Goal: Navigation & Orientation: Understand site structure

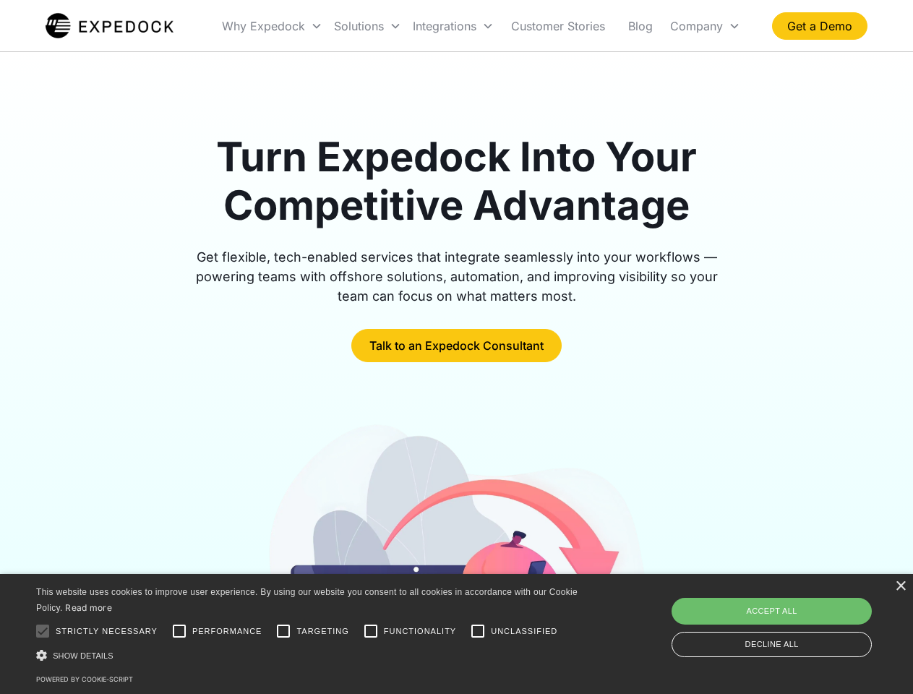
click at [482, 26] on div "Integrations" at bounding box center [453, 25] width 93 height 49
click at [273, 26] on div "Why Expedock" at bounding box center [263, 26] width 83 height 14
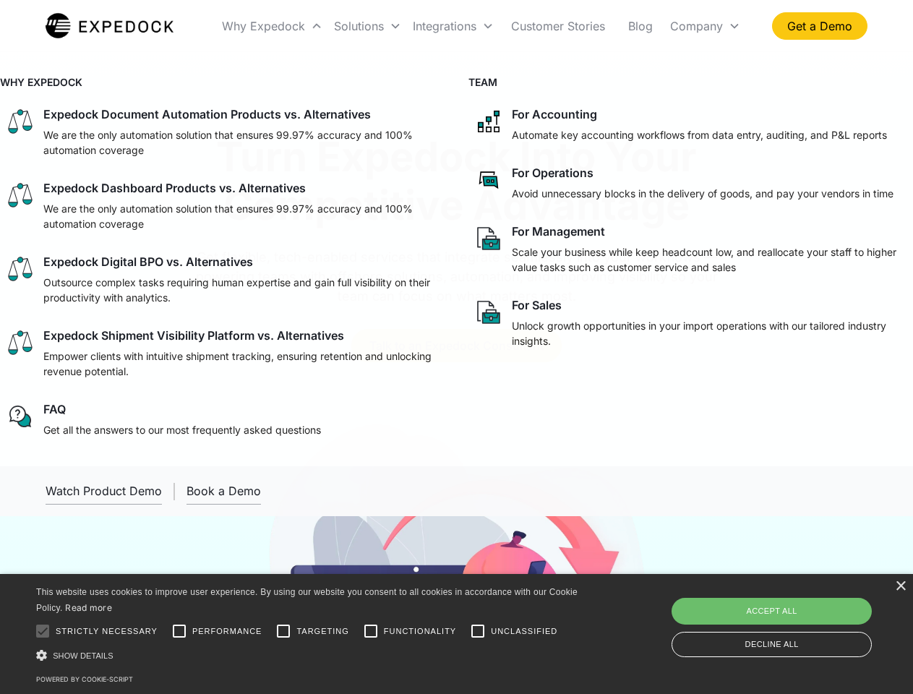
click at [367, 26] on div "Solutions" at bounding box center [359, 26] width 50 height 14
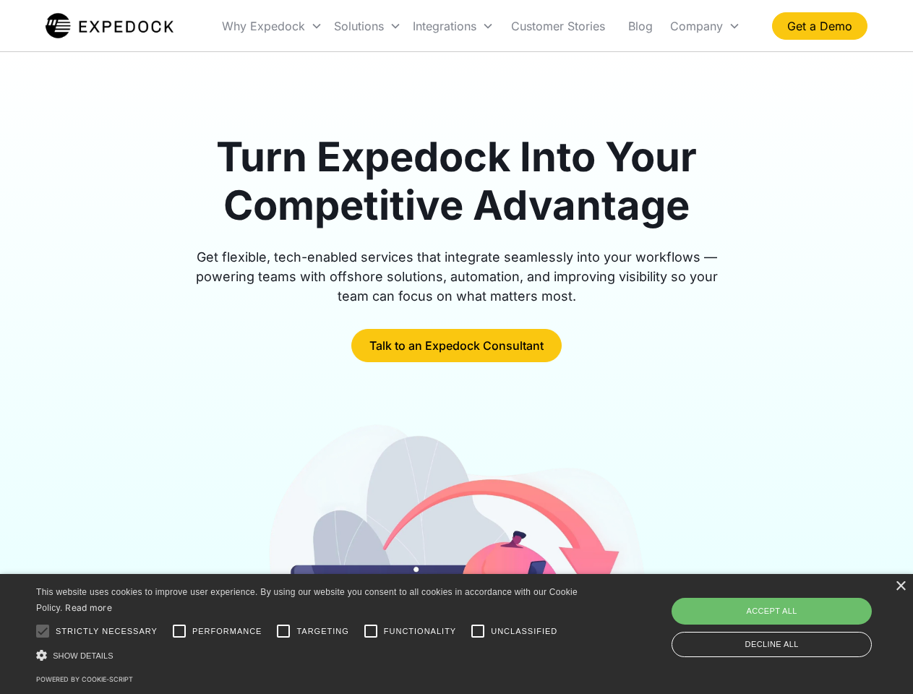
click at [453, 26] on div "Integrations" at bounding box center [445, 26] width 64 height 14
click at [705, 26] on div "Company" at bounding box center [696, 26] width 53 height 14
click at [43, 631] on div at bounding box center [42, 631] width 29 height 29
click at [179, 631] on input "Performance" at bounding box center [179, 631] width 29 height 29
checkbox input "true"
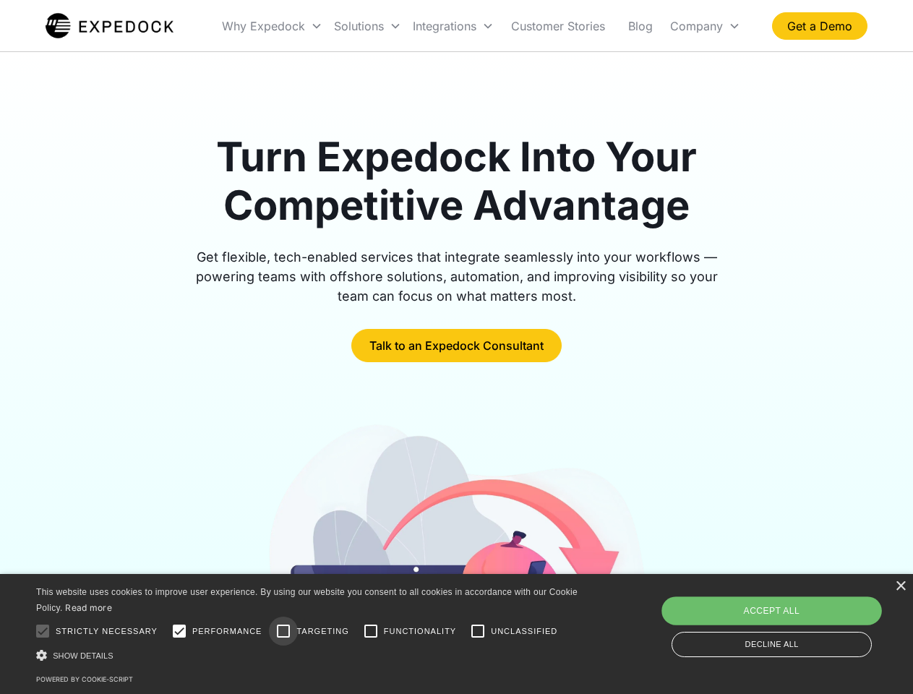
click at [284, 631] on input "Targeting" at bounding box center [283, 631] width 29 height 29
checkbox input "true"
click at [371, 631] on input "Functionality" at bounding box center [371, 631] width 29 height 29
checkbox input "true"
click at [478, 631] on input "Unclassified" at bounding box center [478, 631] width 29 height 29
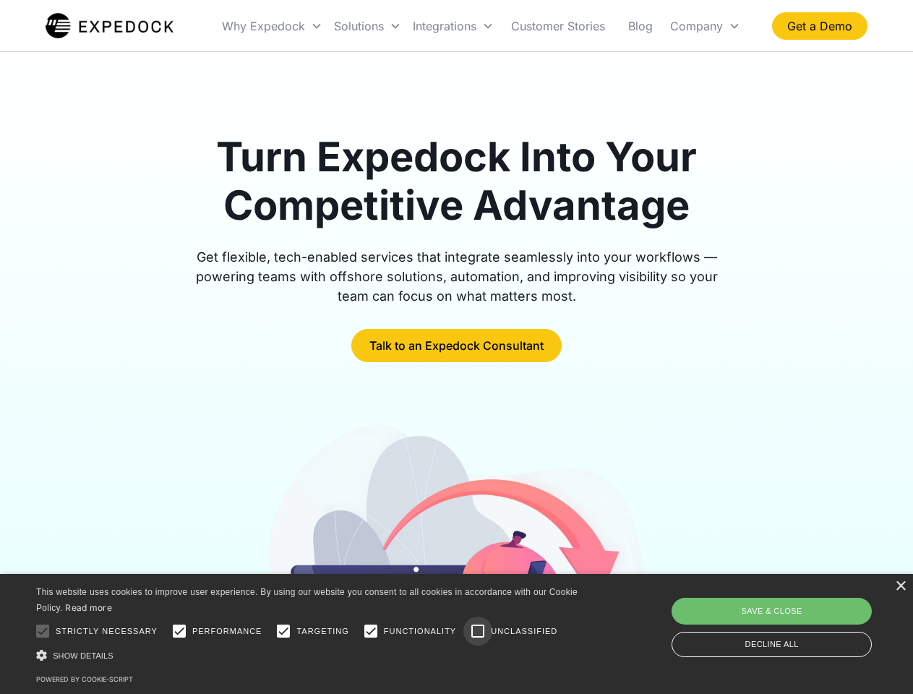
checkbox input "true"
